Goal: Task Accomplishment & Management: Manage account settings

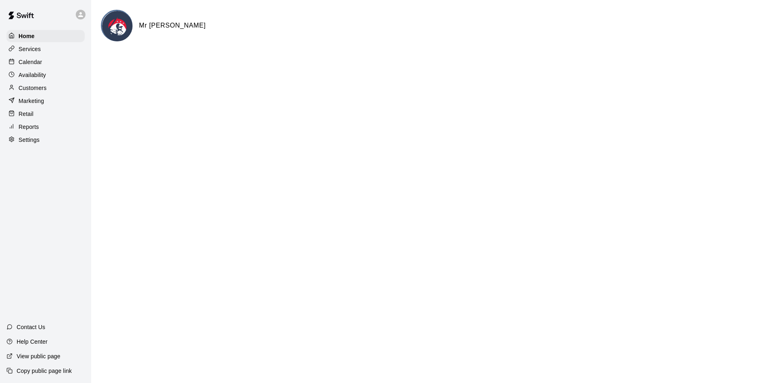
click at [21, 63] on p "Calendar" at bounding box center [31, 62] width 24 height 8
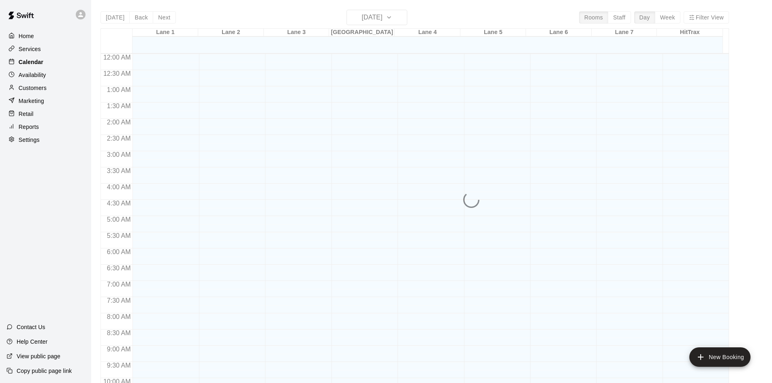
scroll to position [415, 0]
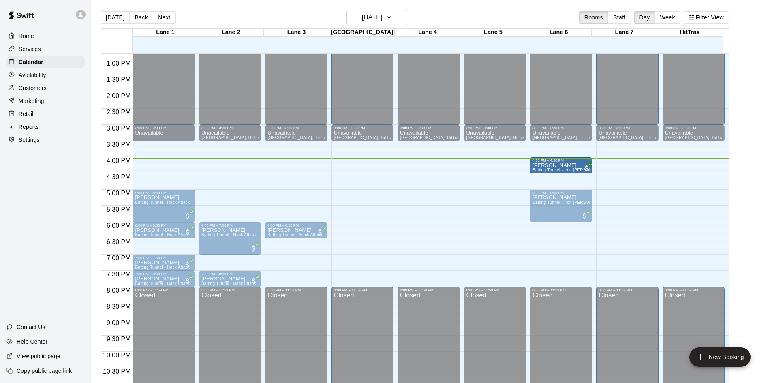
drag, startPoint x: 554, startPoint y: 184, endPoint x: 554, endPoint y: 170, distance: 14.2
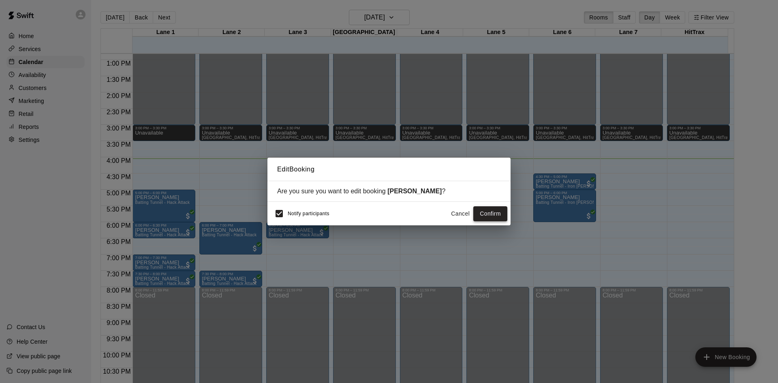
click at [492, 215] on button "Confirm" at bounding box center [490, 213] width 34 height 15
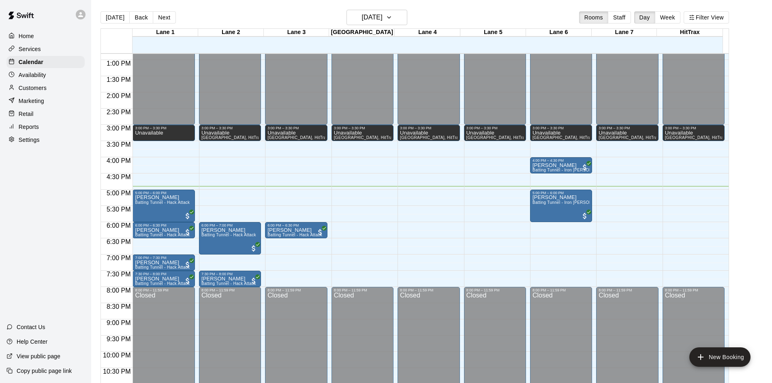
click at [34, 89] on p "Customers" at bounding box center [33, 88] width 28 height 8
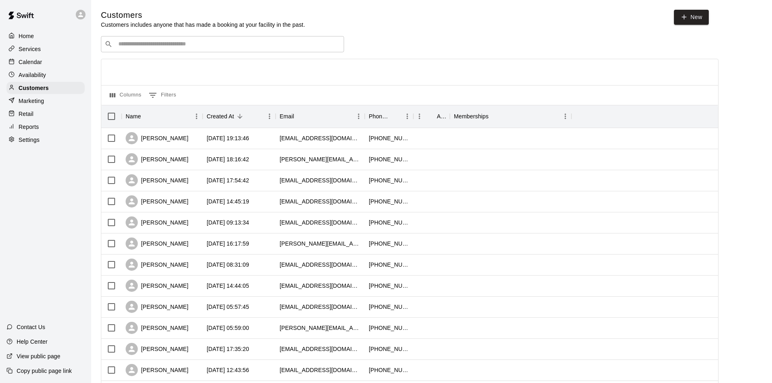
click at [132, 47] on input "Search customers by name or email" at bounding box center [228, 44] width 225 height 8
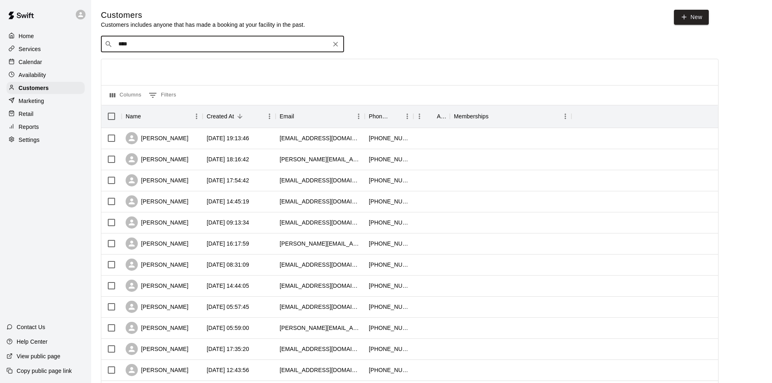
type input "*****"
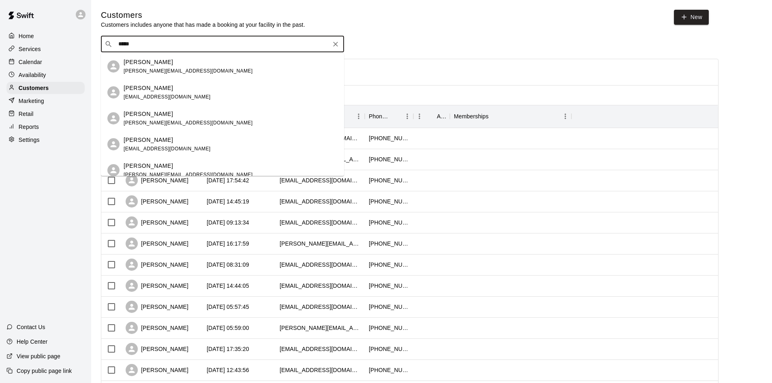
click at [141, 64] on p "[PERSON_NAME]" at bounding box center [148, 62] width 49 height 9
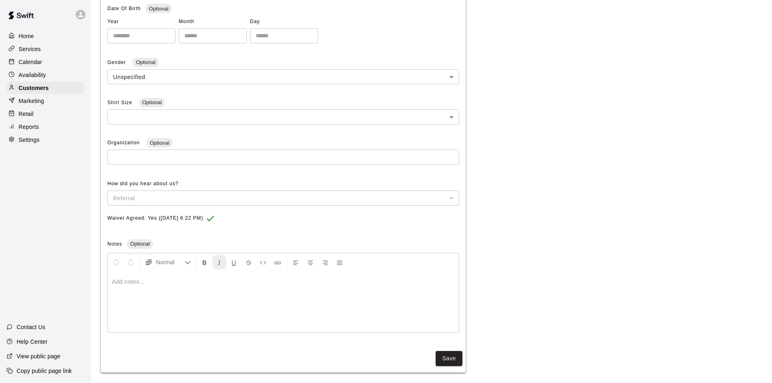
scroll to position [191, 0]
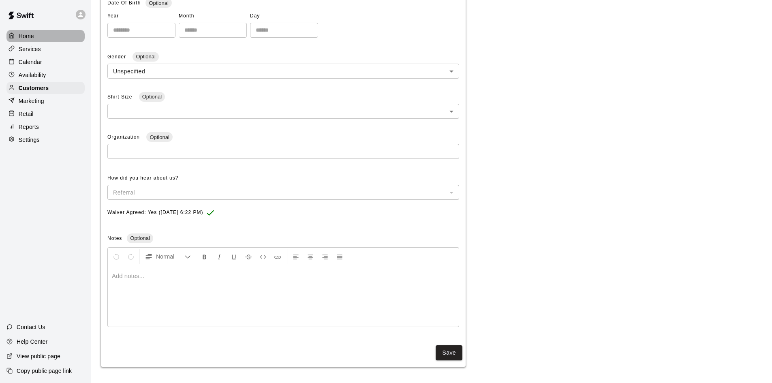
click at [33, 38] on p "Home" at bounding box center [26, 36] width 15 height 8
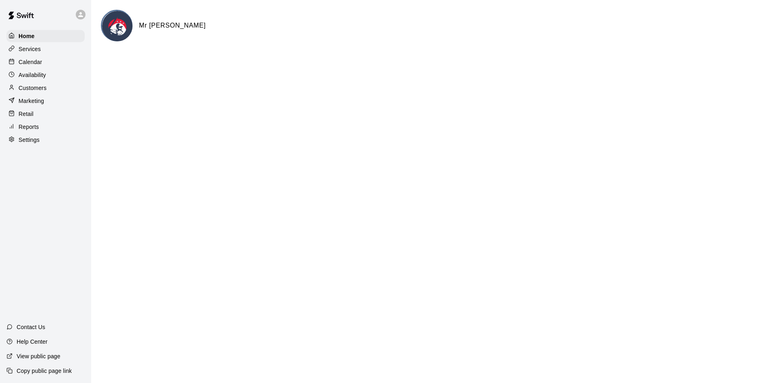
click at [34, 52] on p "Services" at bounding box center [30, 49] width 22 height 8
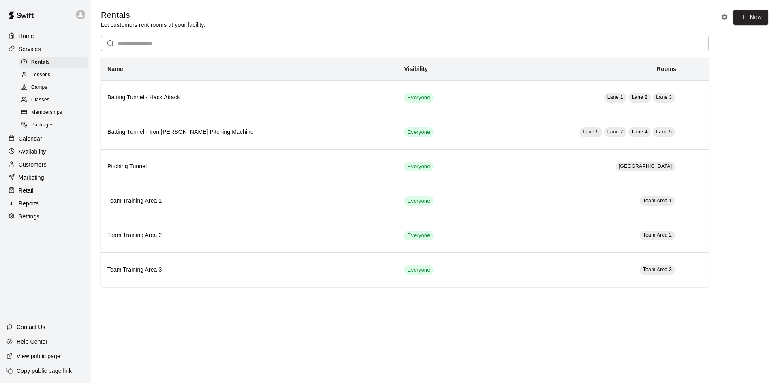
click at [33, 139] on p "Calendar" at bounding box center [31, 139] width 24 height 8
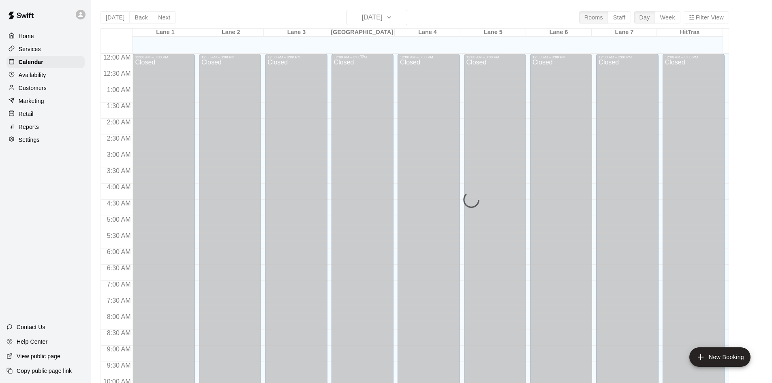
scroll to position [415, 0]
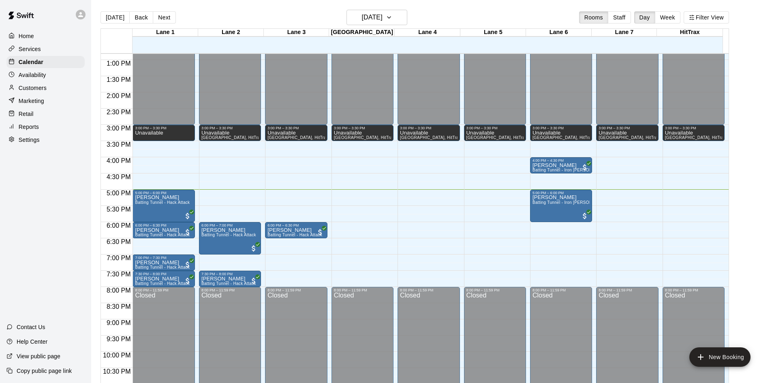
drag, startPoint x: 37, startPoint y: 180, endPoint x: 41, endPoint y: 173, distance: 7.2
click at [37, 180] on div "Home Services Calendar Availability Customers Marketing Retail Reports Settings…" at bounding box center [45, 191] width 91 height 383
click at [38, 91] on p "Customers" at bounding box center [33, 88] width 28 height 8
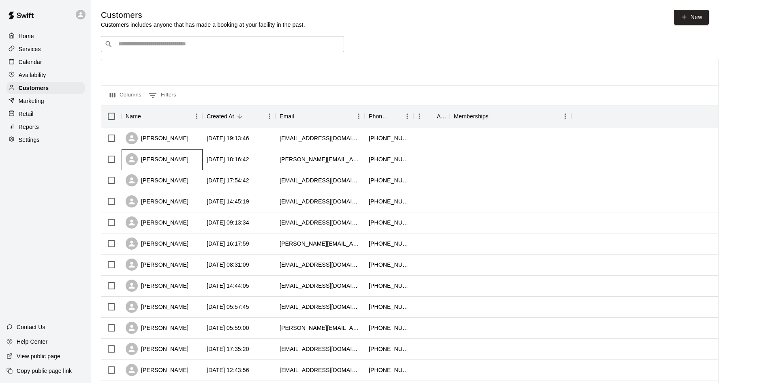
click at [169, 164] on div "[PERSON_NAME]" at bounding box center [157, 159] width 63 height 12
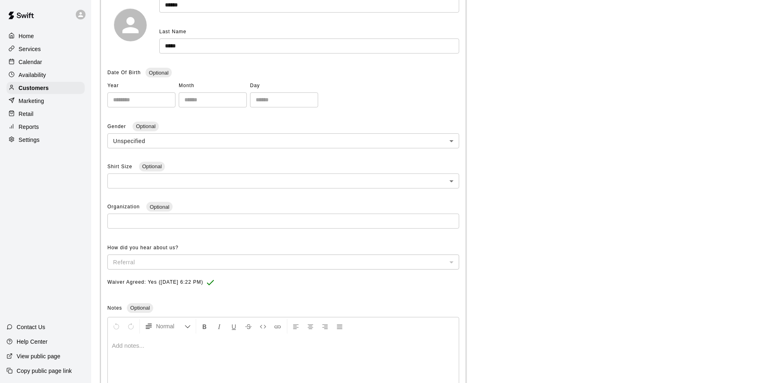
scroll to position [162, 0]
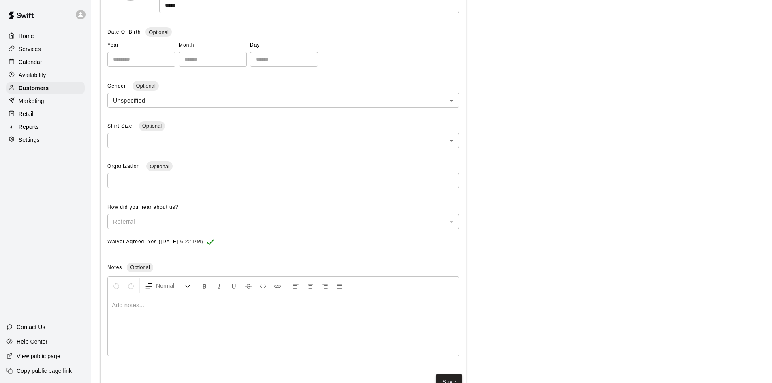
click at [152, 323] on div at bounding box center [283, 325] width 351 height 61
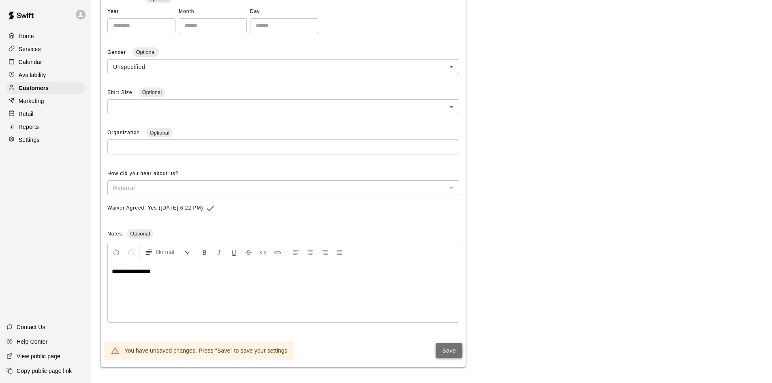
click at [453, 346] on button "Save" at bounding box center [449, 350] width 27 height 15
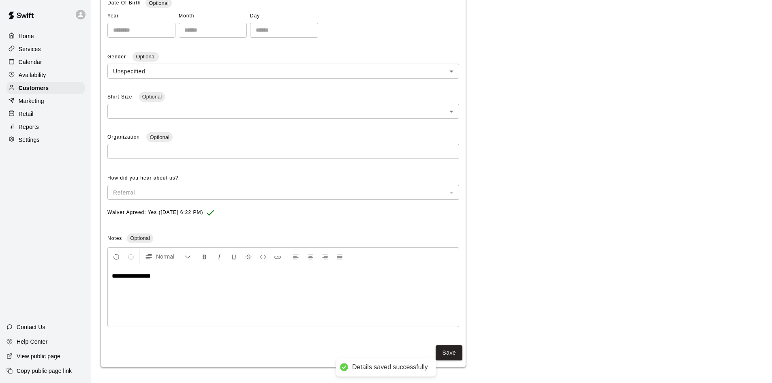
click at [47, 204] on div "Home Services Calendar Availability Customers Marketing Retail Reports Settings…" at bounding box center [45, 191] width 91 height 383
click at [124, 275] on span "**********" at bounding box center [131, 276] width 39 height 6
click at [457, 356] on button "Save" at bounding box center [449, 352] width 27 height 15
click at [55, 182] on div "Home Services Calendar Availability Customers Marketing Retail Reports Settings…" at bounding box center [45, 191] width 91 height 383
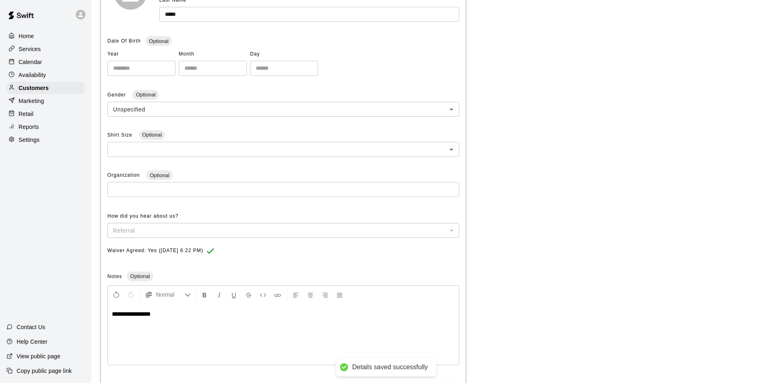
scroll to position [110, 0]
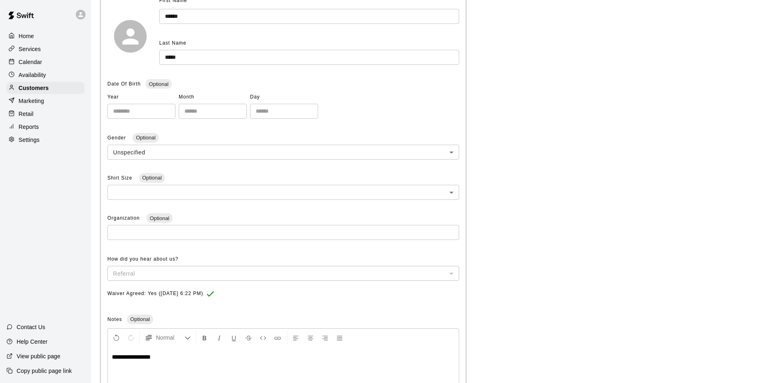
click at [32, 66] on p "Calendar" at bounding box center [31, 62] width 24 height 8
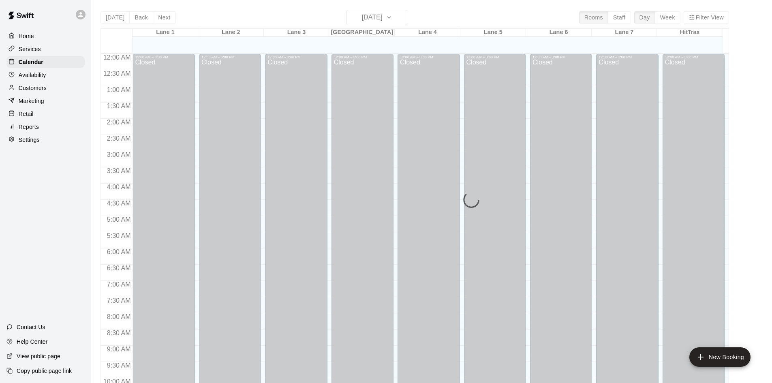
scroll to position [415, 0]
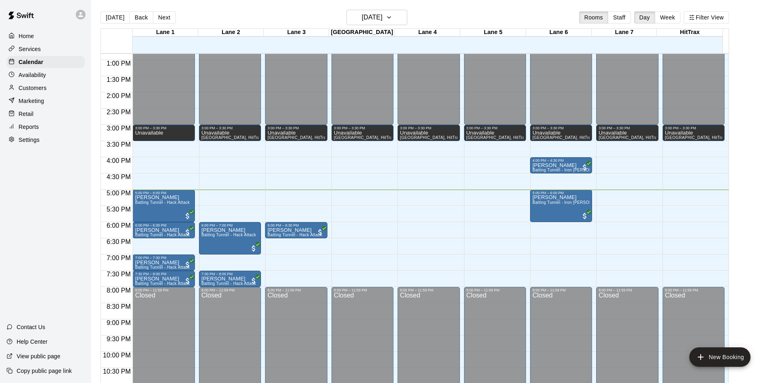
click at [43, 209] on div "Home Services Calendar Availability Customers Marketing Retail Reports Settings…" at bounding box center [45, 191] width 91 height 383
drag, startPoint x: 0, startPoint y: 214, endPoint x: 43, endPoint y: 206, distance: 43.3
click at [2, 214] on div "Home Services Calendar Availability Customers Marketing Retail Reports Settings…" at bounding box center [45, 191] width 91 height 383
click at [53, 199] on div "Home Services Calendar Availability Customers Marketing Retail Reports Settings…" at bounding box center [45, 191] width 91 height 383
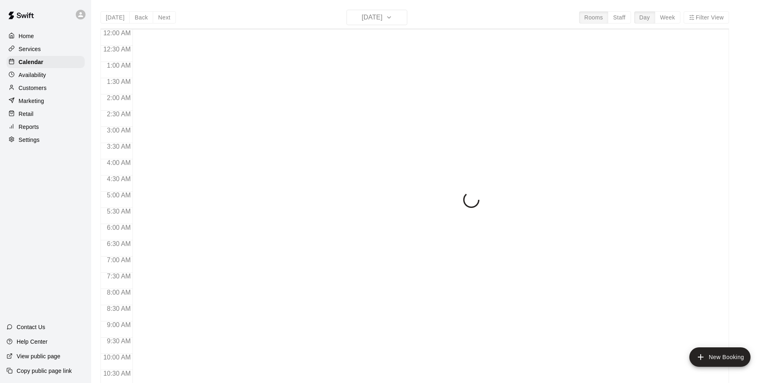
scroll to position [415, 0]
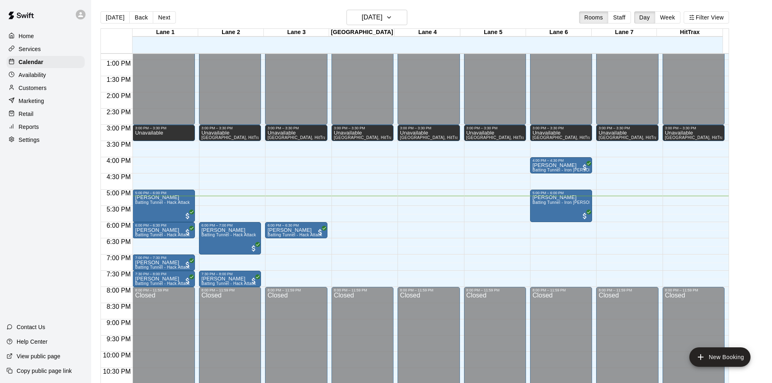
click at [50, 202] on div "Home Services Calendar Availability Customers Marketing Retail Reports Settings…" at bounding box center [45, 191] width 91 height 383
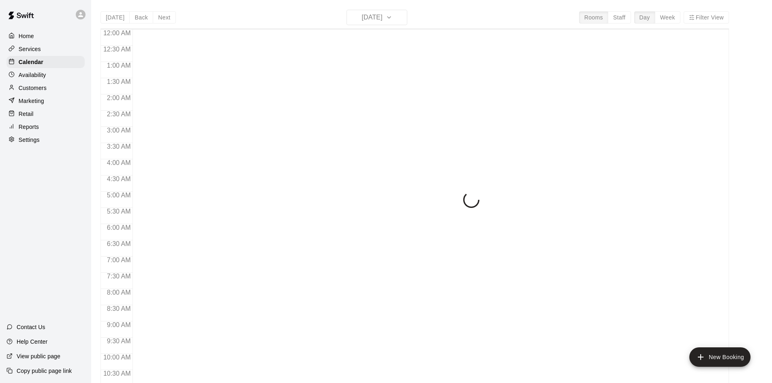
scroll to position [415, 0]
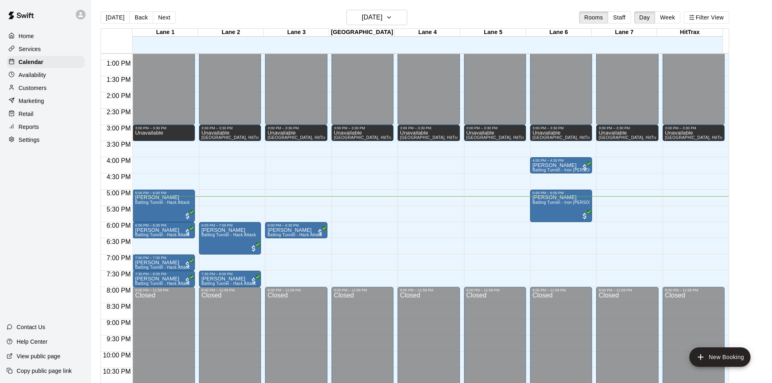
click at [48, 193] on div "Home Services Calendar Availability Customers Marketing Retail Reports Settings…" at bounding box center [45, 191] width 91 height 383
drag, startPoint x: 48, startPoint y: 193, endPoint x: 53, endPoint y: 205, distance: 13.2
click at [29, 202] on div "Home Services Calendar Availability Customers Marketing Retail Reports Settings…" at bounding box center [45, 191] width 91 height 383
drag, startPoint x: 61, startPoint y: 196, endPoint x: 73, endPoint y: 199, distance: 12.4
click at [61, 196] on div "Home Services Calendar Availability Customers Marketing Retail Reports Settings…" at bounding box center [45, 191] width 91 height 383
